Goal: Task Accomplishment & Management: Use online tool/utility

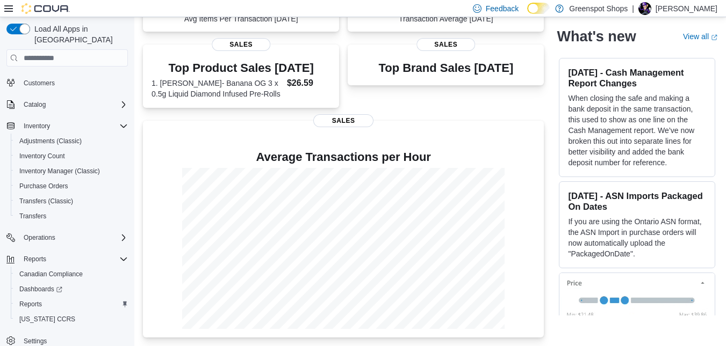
scroll to position [57, 0]
click at [32, 300] on span "Reports" at bounding box center [30, 304] width 23 height 9
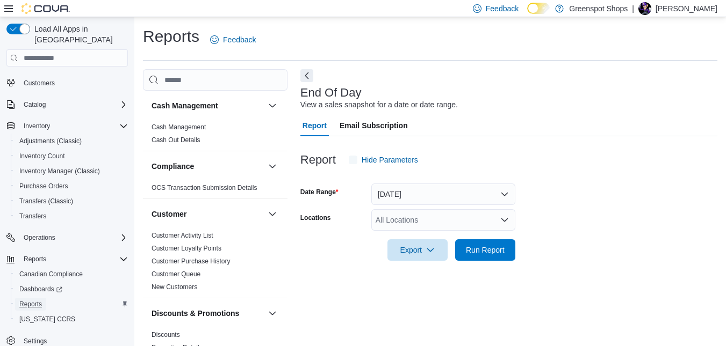
scroll to position [13, 0]
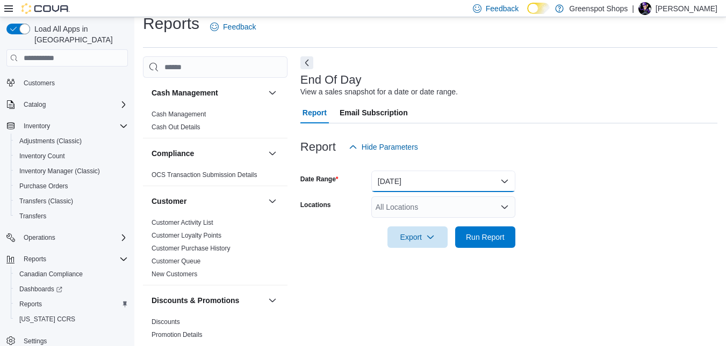
click at [424, 183] on button "Today" at bounding box center [443, 181] width 144 height 21
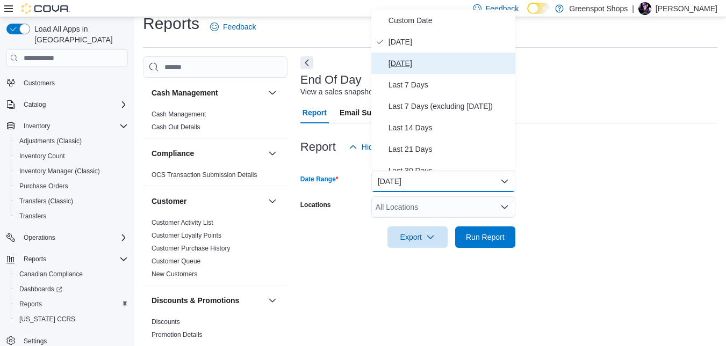
click at [416, 63] on span "Yesterday" at bounding box center [449, 63] width 122 height 13
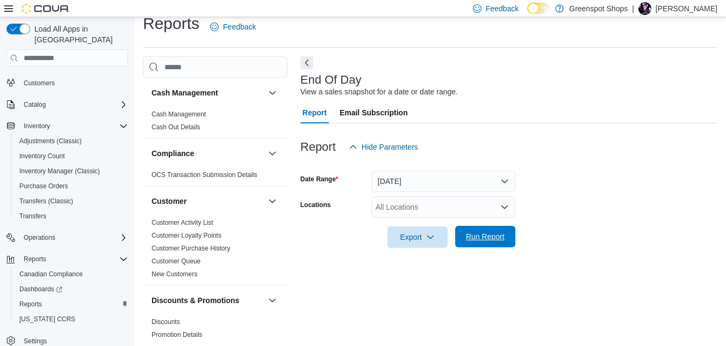
click at [485, 237] on span "Run Report" at bounding box center [485, 236] width 39 height 11
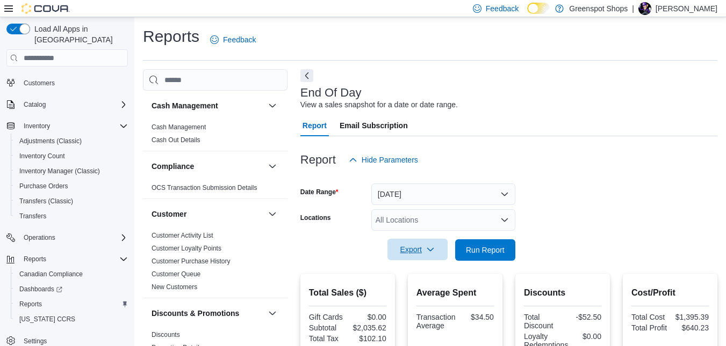
click at [436, 254] on span "Export" at bounding box center [417, 249] width 47 height 21
click at [415, 294] on span "Export to Pdf" at bounding box center [419, 293] width 48 height 9
